Goal: Task Accomplishment & Management: Manage account settings

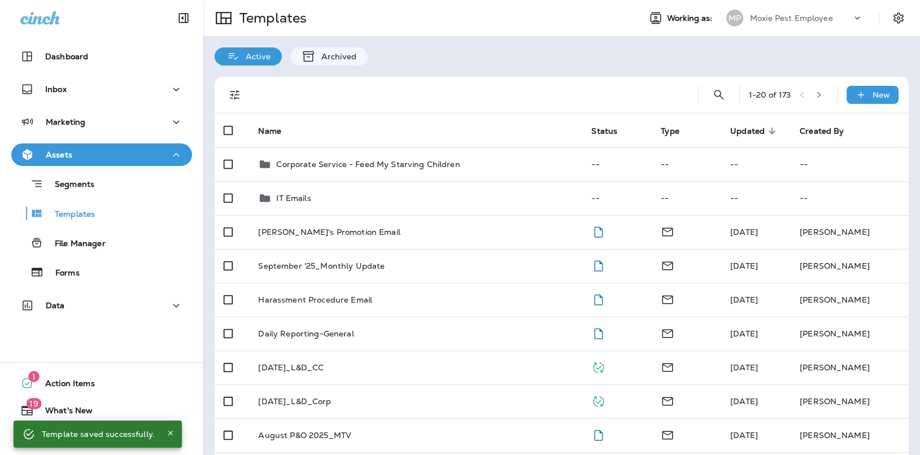
click at [787, 19] on p "Moxie Pest Employee" at bounding box center [791, 18] width 83 height 9
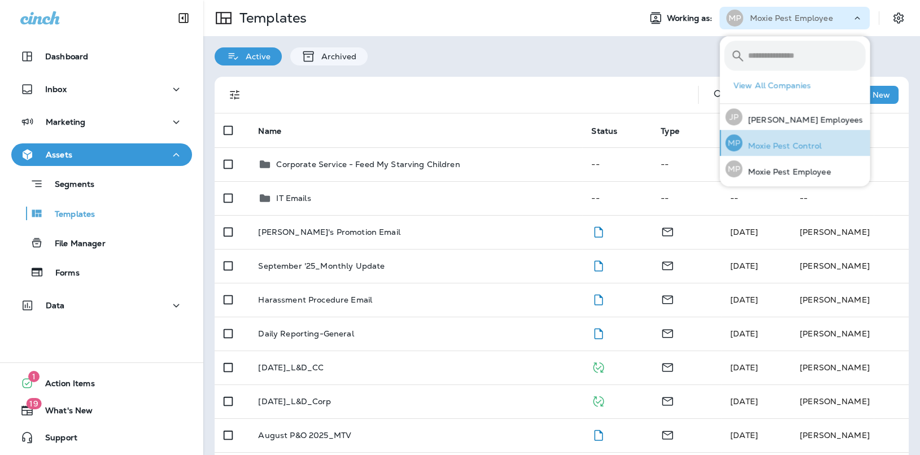
click at [764, 150] on div "MP Moxie Pest Control" at bounding box center [774, 143] width 106 height 26
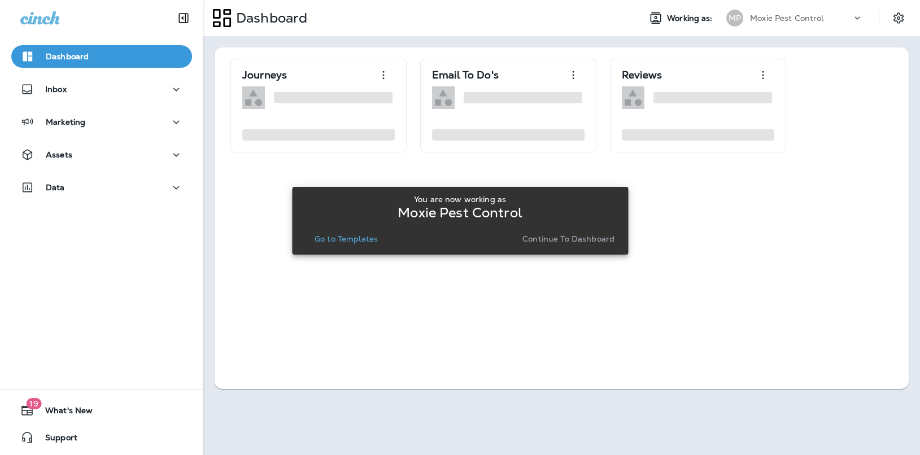
click at [551, 239] on p "Continue to Dashboard" at bounding box center [568, 238] width 92 height 9
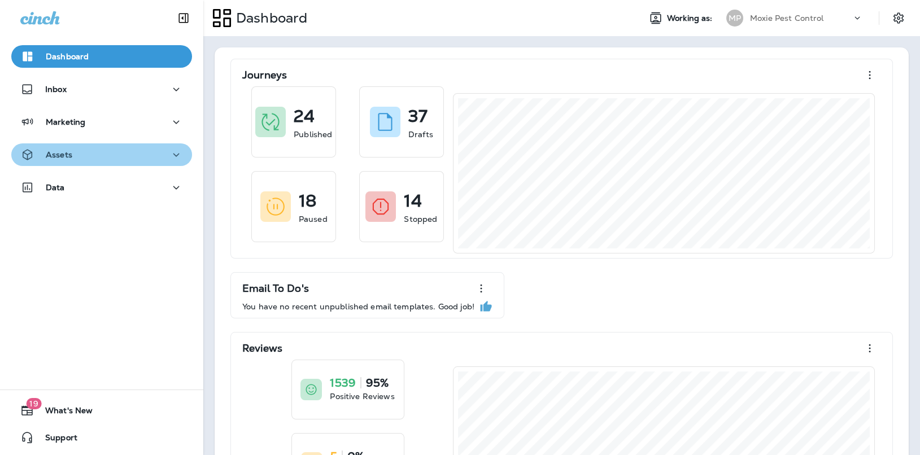
click at [145, 159] on div "Assets" at bounding box center [101, 155] width 163 height 14
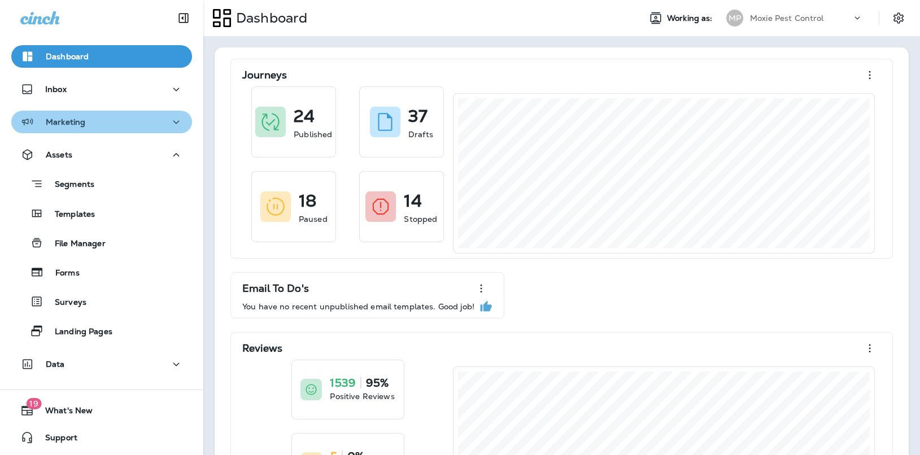
click at [76, 115] on div "Marketing" at bounding box center [52, 122] width 65 height 14
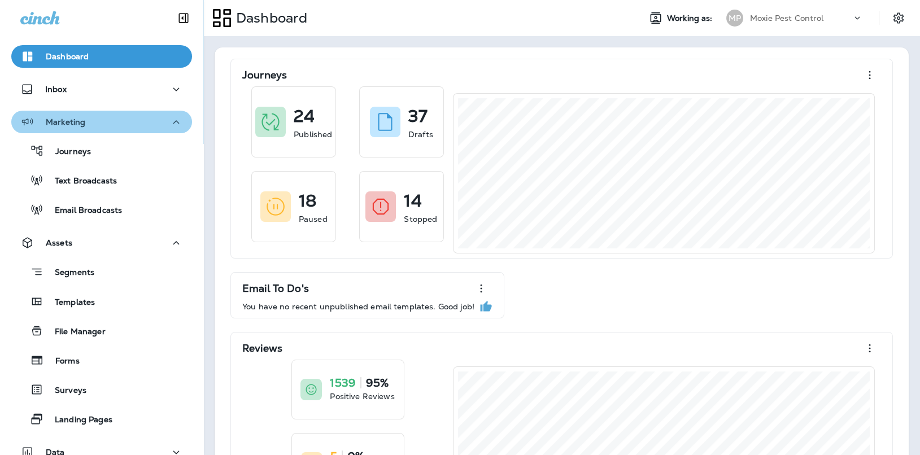
click at [76, 115] on div "Marketing" at bounding box center [52, 122] width 65 height 14
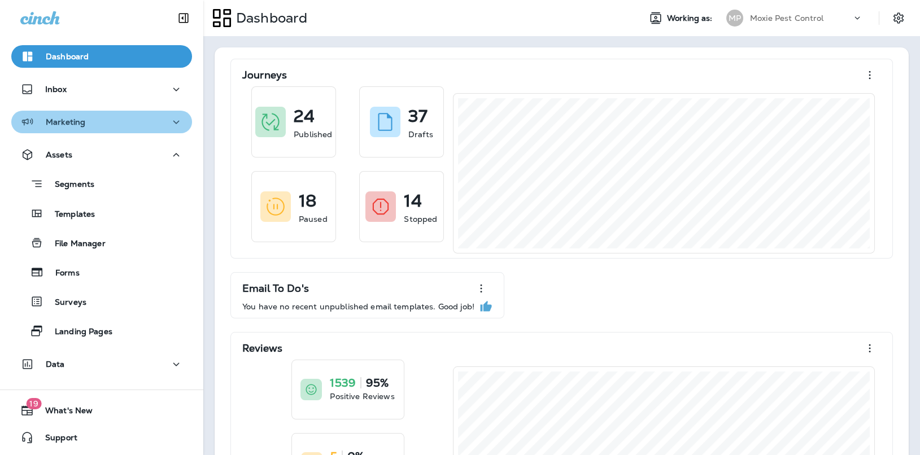
click at [76, 116] on div "Marketing" at bounding box center [52, 122] width 65 height 14
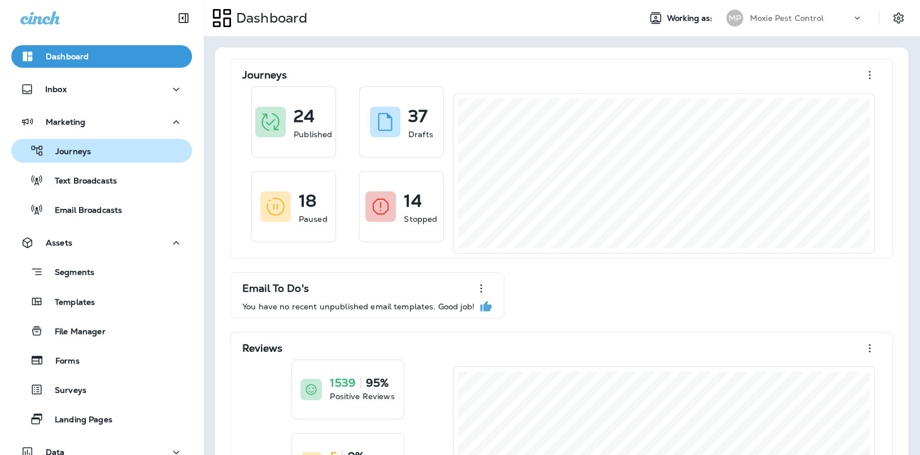
click at [71, 154] on p "Journeys" at bounding box center [67, 152] width 47 height 11
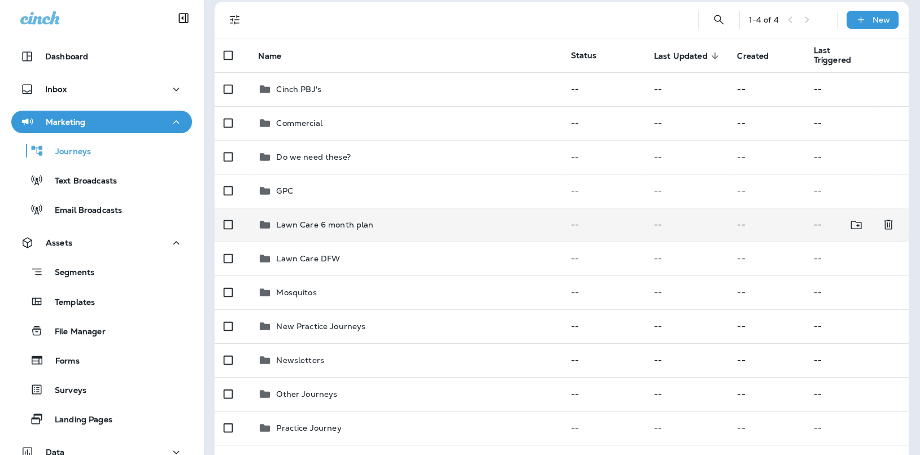
scroll to position [89, 0]
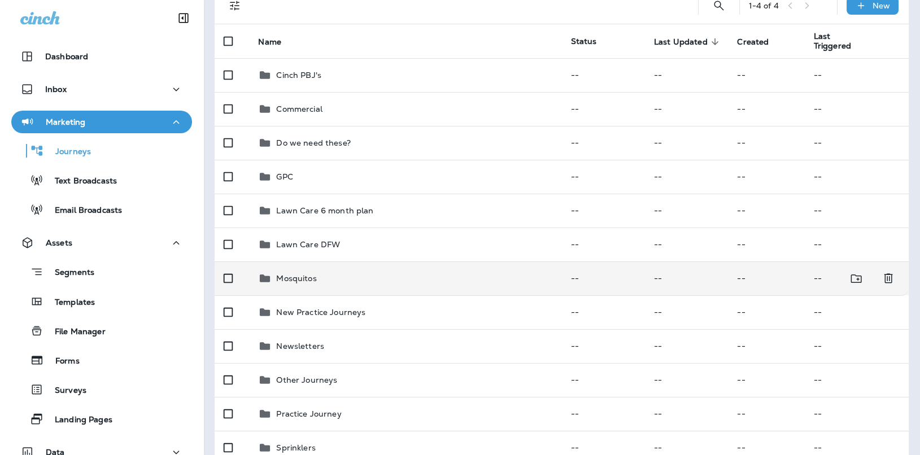
click at [310, 274] on p "Mosquitos" at bounding box center [296, 278] width 40 height 9
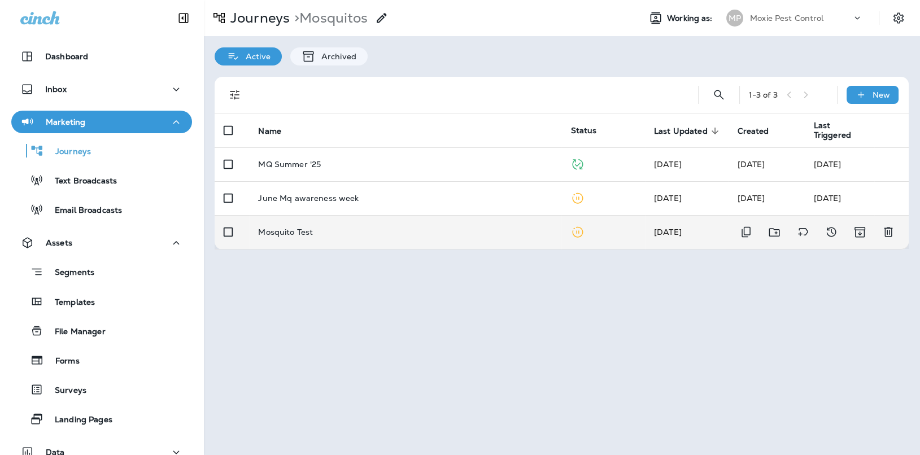
click at [319, 228] on div "Mosquito Test" at bounding box center [405, 232] width 294 height 9
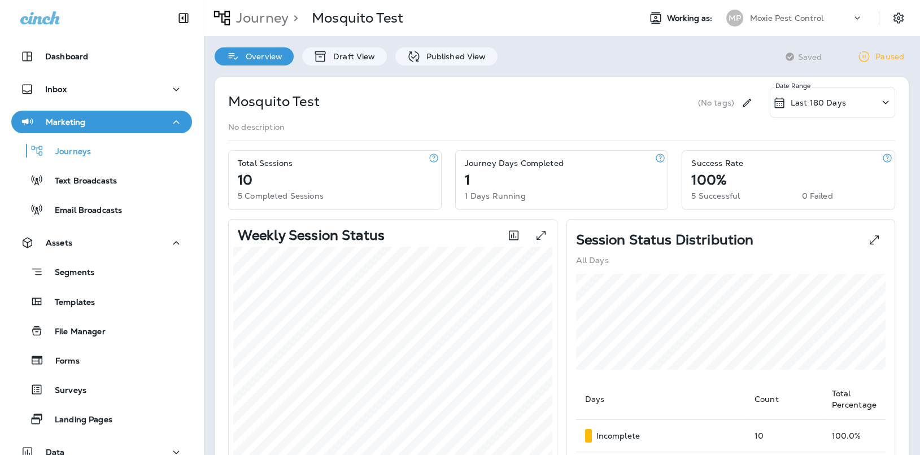
click at [273, 30] on div "Journey > Mosquito Test" at bounding box center [303, 18] width 200 height 28
click at [273, 28] on div "Journey > Mosquito Test" at bounding box center [303, 18] width 200 height 28
click at [274, 24] on p "Journey" at bounding box center [260, 18] width 57 height 17
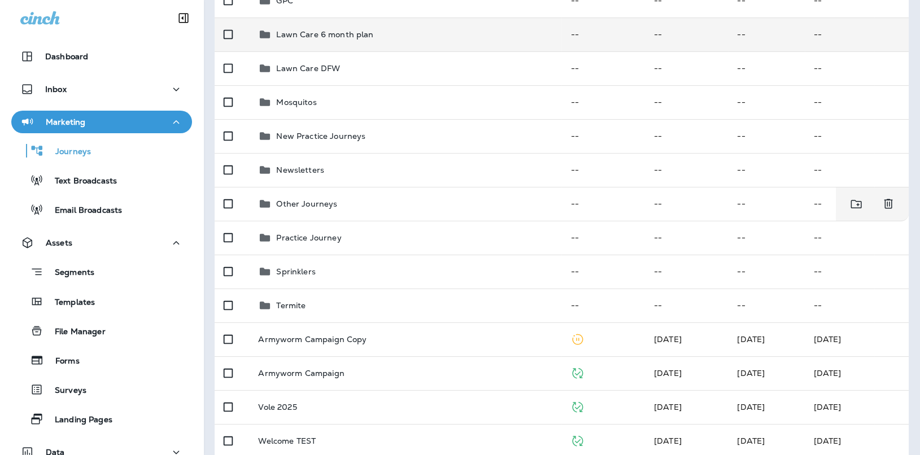
scroll to position [278, 0]
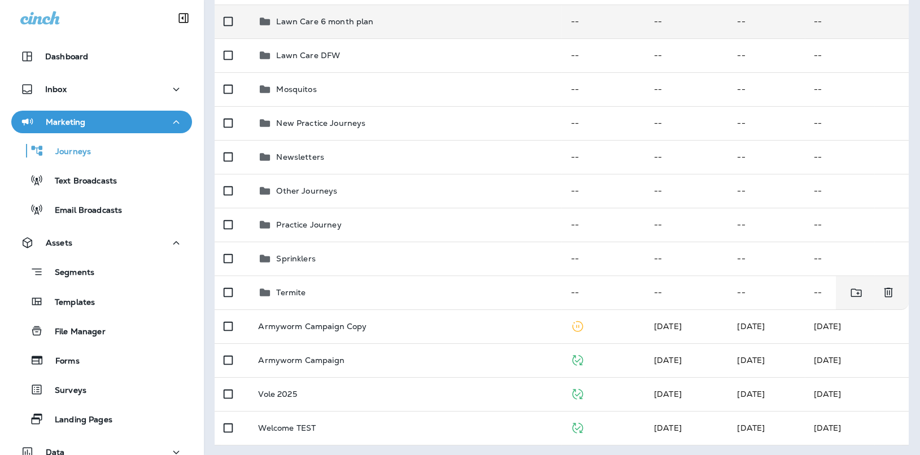
click at [326, 302] on td "Termite" at bounding box center [405, 293] width 312 height 34
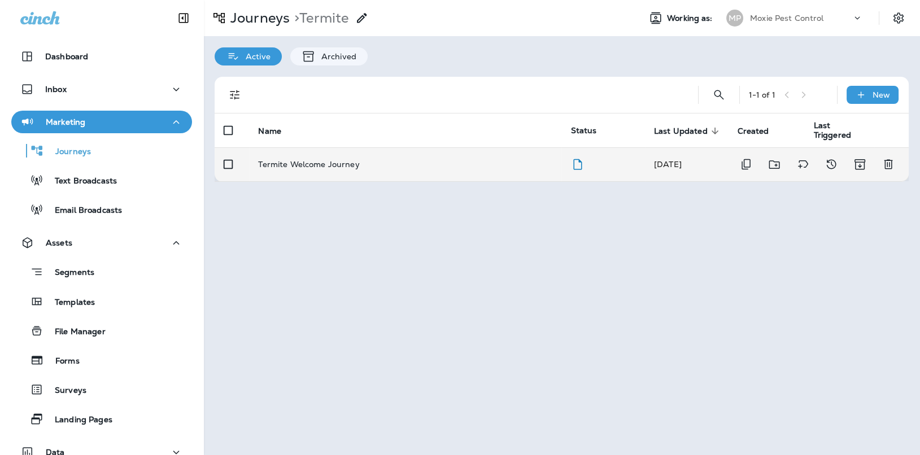
click at [336, 174] on td "Termite Welcome Journey" at bounding box center [405, 164] width 312 height 34
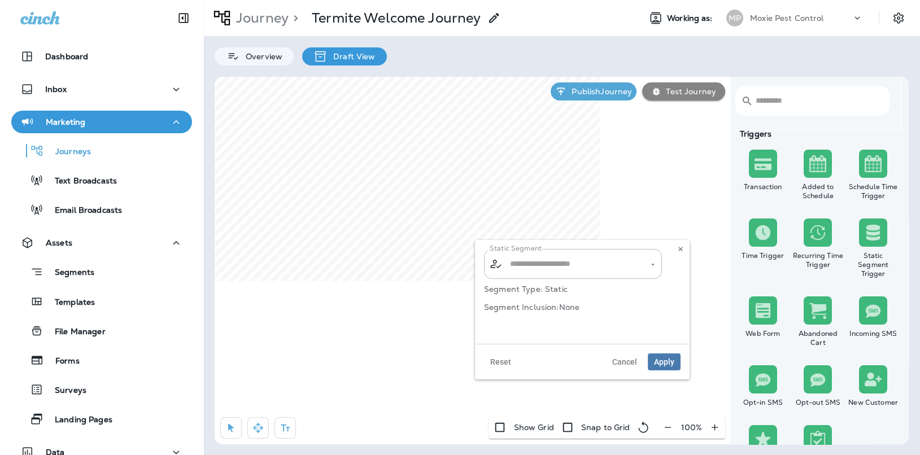
type input "**********"
click at [683, 250] on icon at bounding box center [680, 249] width 7 height 7
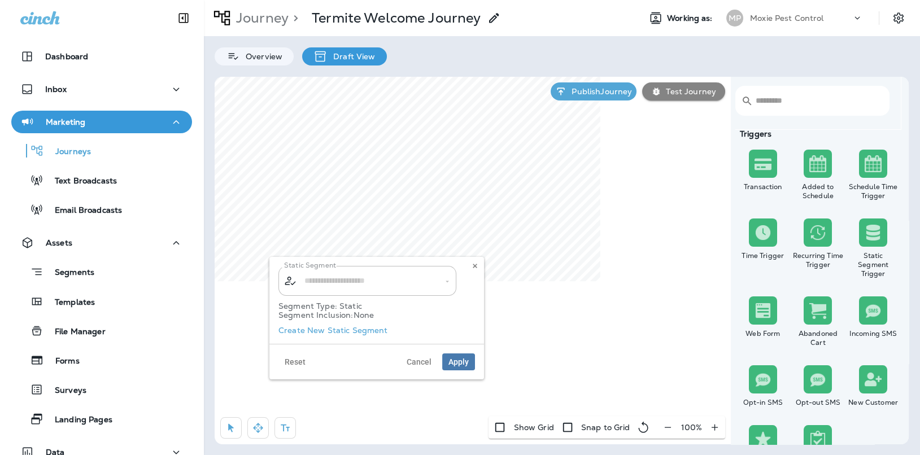
type input "**********"
click at [474, 263] on icon at bounding box center [475, 266] width 7 height 7
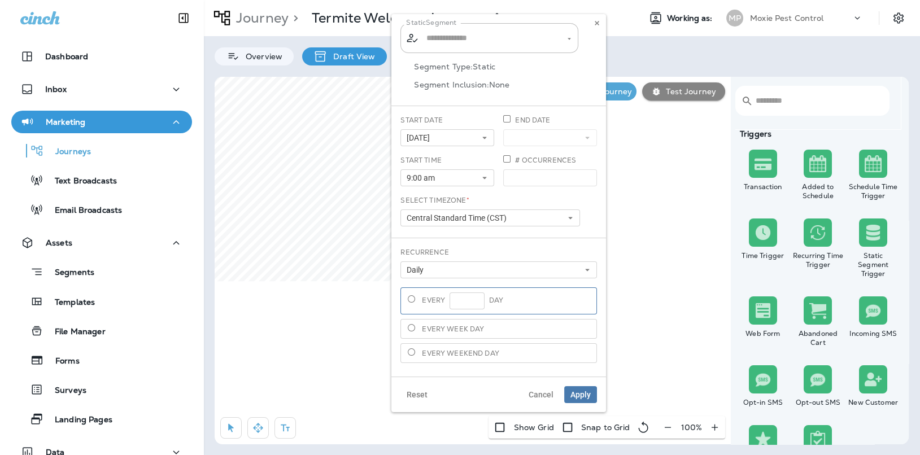
type input "**********"
click at [597, 23] on use at bounding box center [597, 23] width 4 height 5
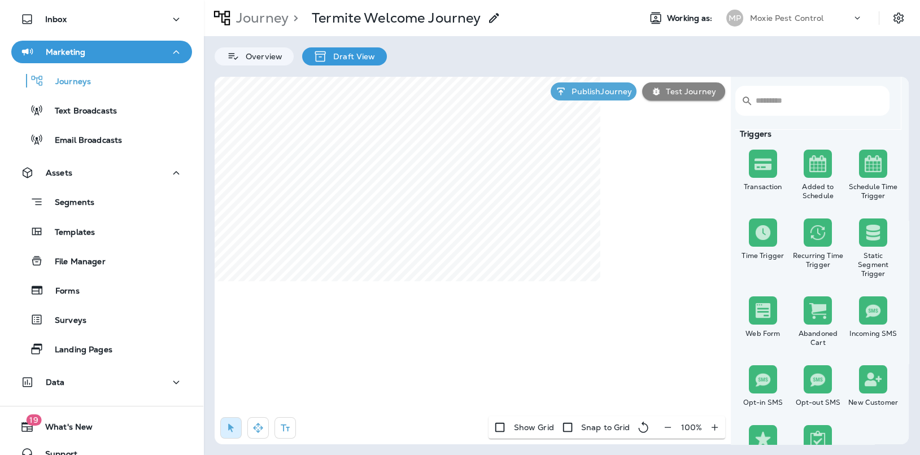
scroll to position [85, 0]
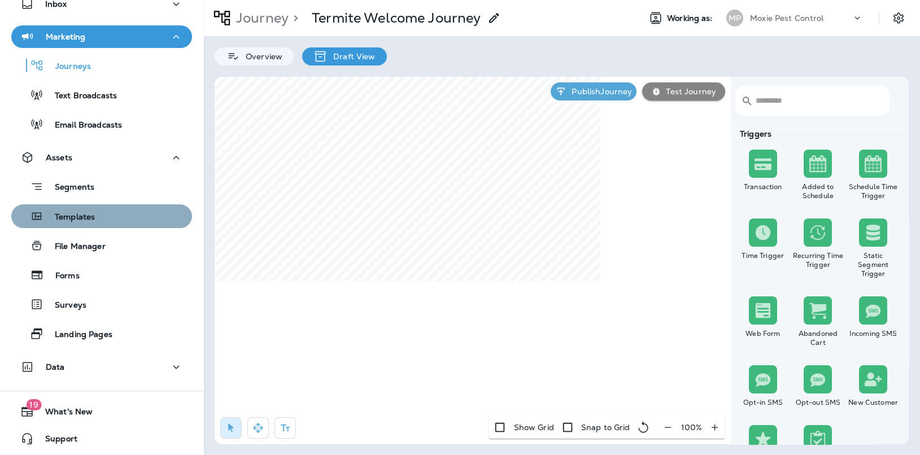
click at [97, 221] on div "Templates" at bounding box center [102, 216] width 172 height 17
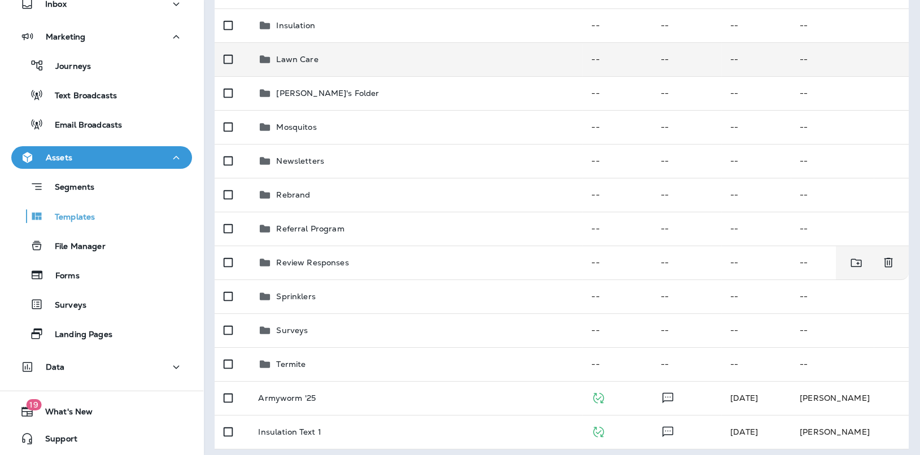
scroll to position [346, 0]
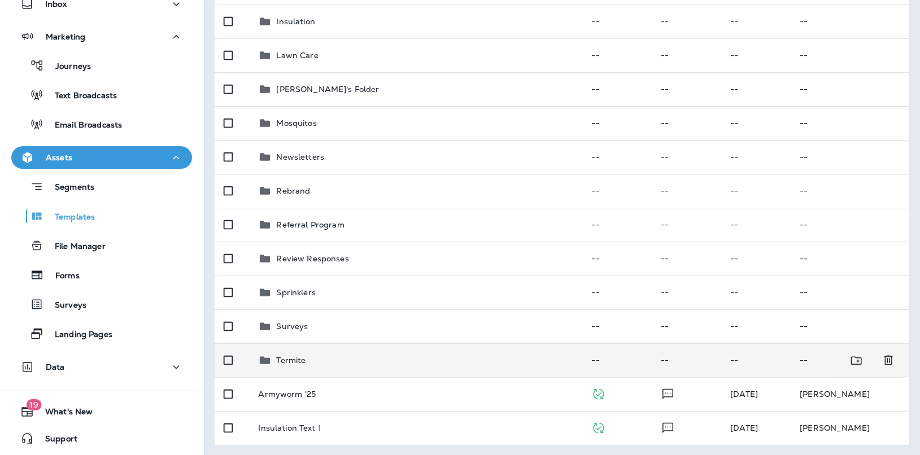
click at [321, 354] on div "Termite" at bounding box center [415, 361] width 315 height 14
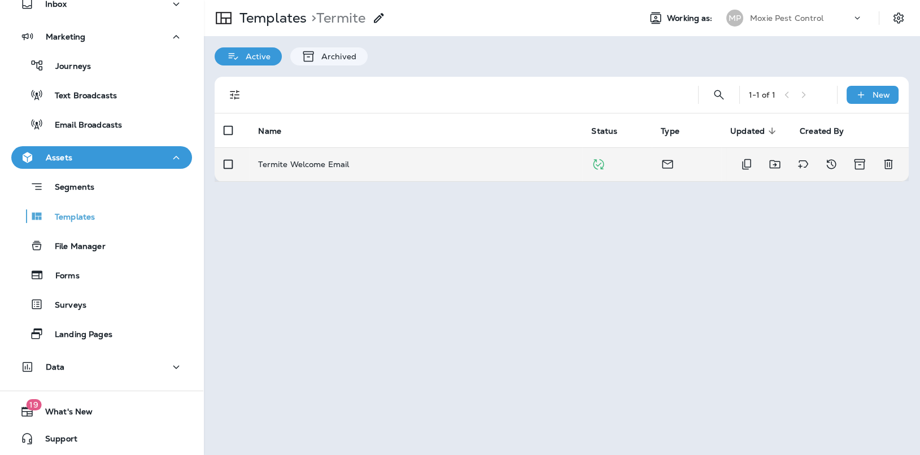
click at [364, 162] on div "Termite Welcome Email" at bounding box center [415, 164] width 315 height 9
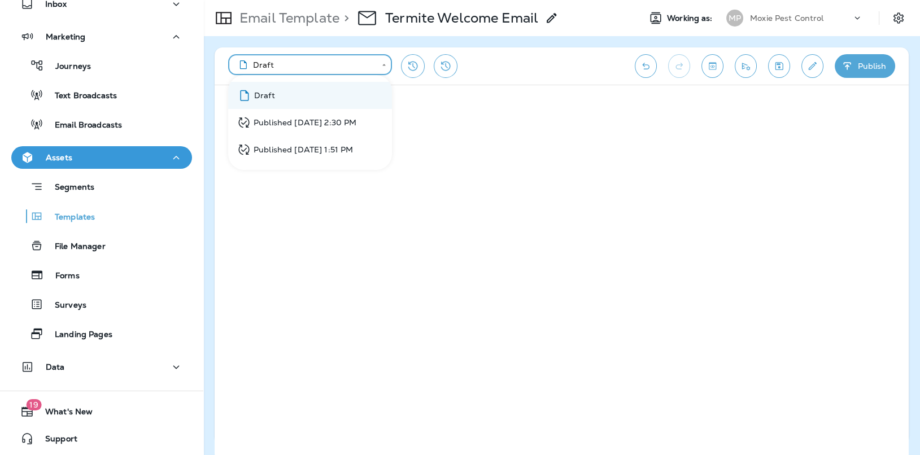
click at [338, 0] on body "**********" at bounding box center [460, 0] width 920 height 0
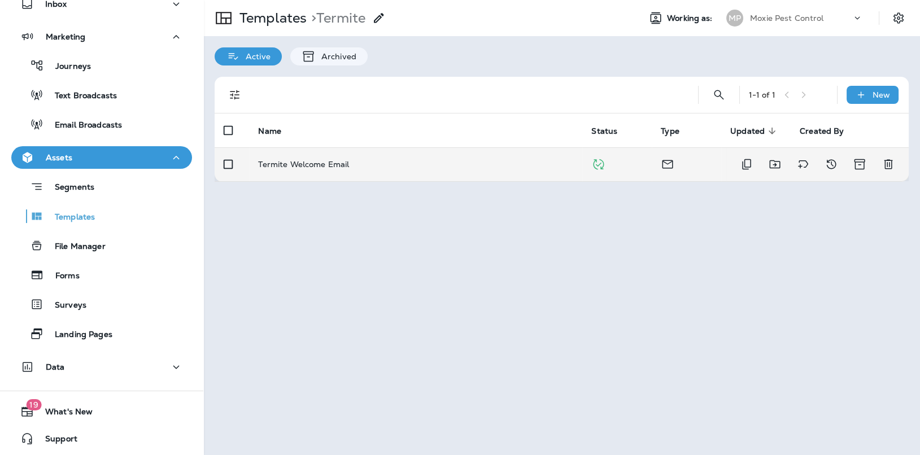
click at [288, 158] on td "Termite Welcome Email" at bounding box center [415, 164] width 333 height 34
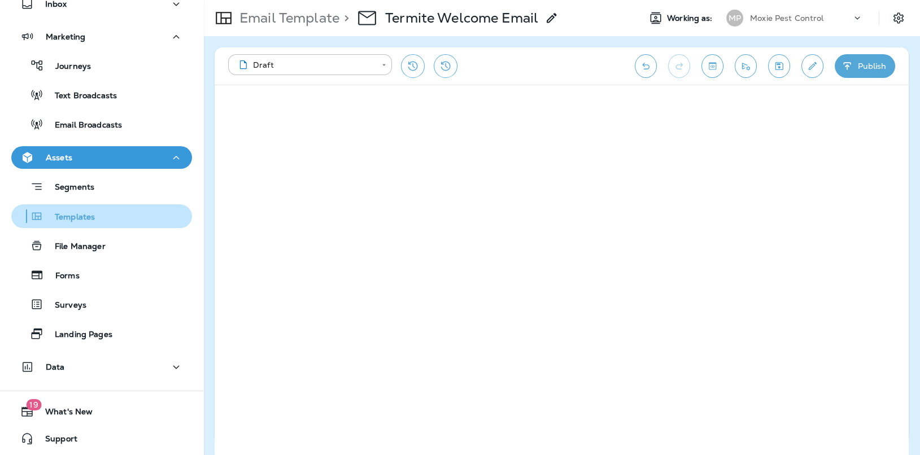
click at [68, 216] on p "Templates" at bounding box center [68, 217] width 51 height 11
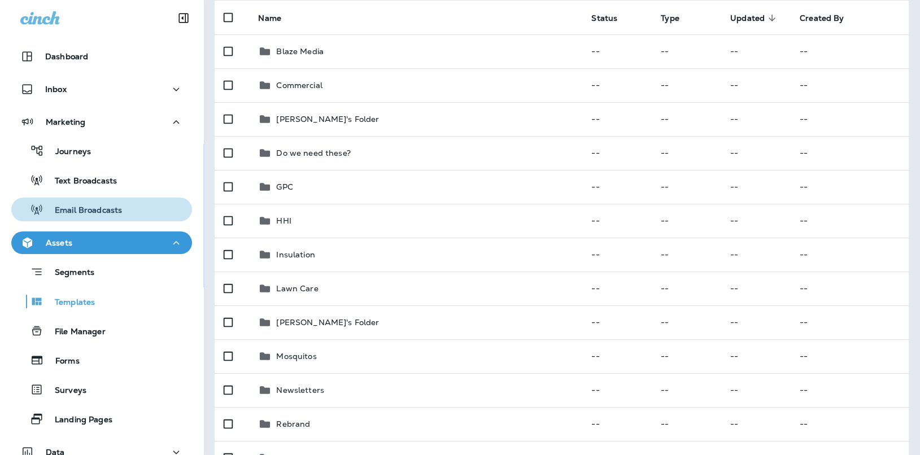
click at [62, 210] on p "Email Broadcasts" at bounding box center [82, 211] width 78 height 11
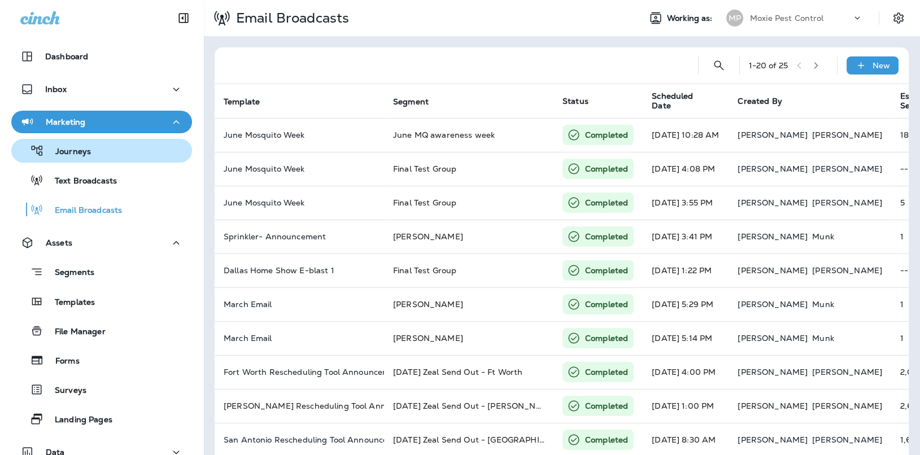
click at [68, 150] on p "Journeys" at bounding box center [67, 152] width 47 height 11
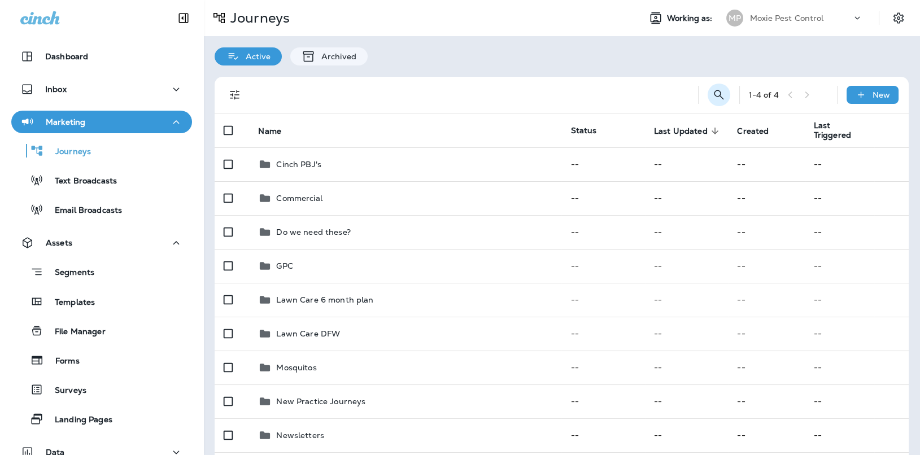
click at [723, 102] on button "Search Journeys" at bounding box center [719, 95] width 23 height 23
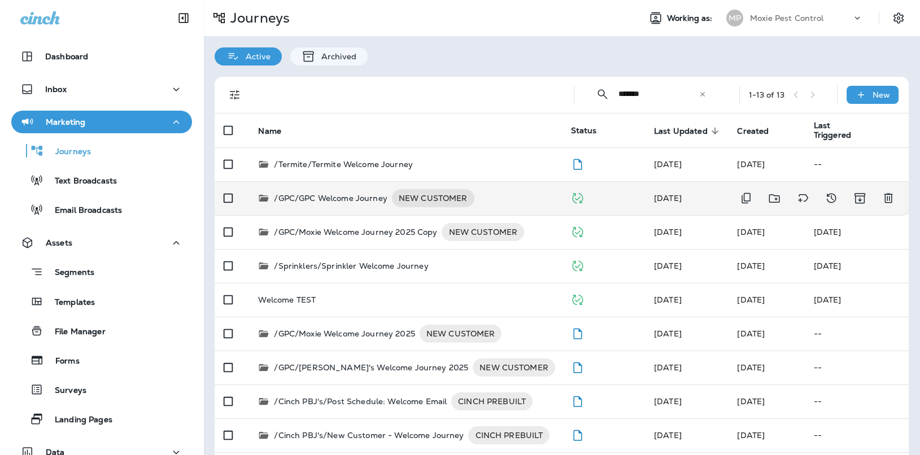
type input "*******"
click at [364, 193] on p "/GPC/GPC Welcome Journey" at bounding box center [330, 198] width 113 height 18
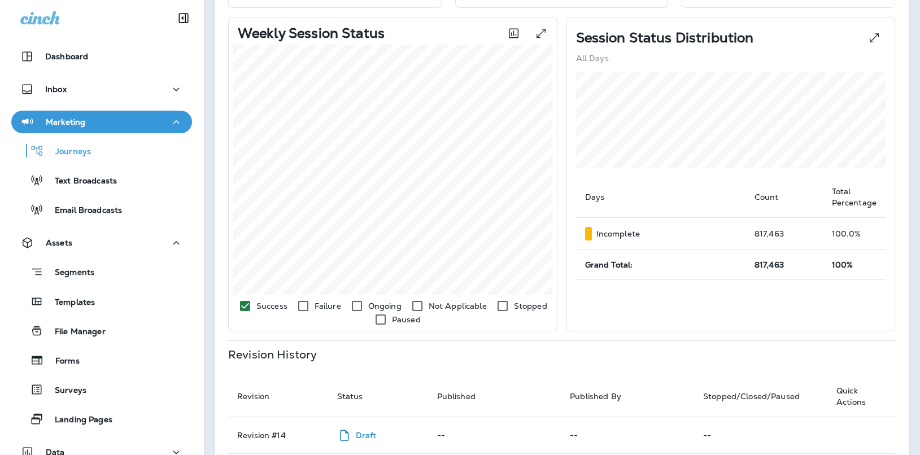
scroll to position [208, 0]
